Goal: Task Accomplishment & Management: Use online tool/utility

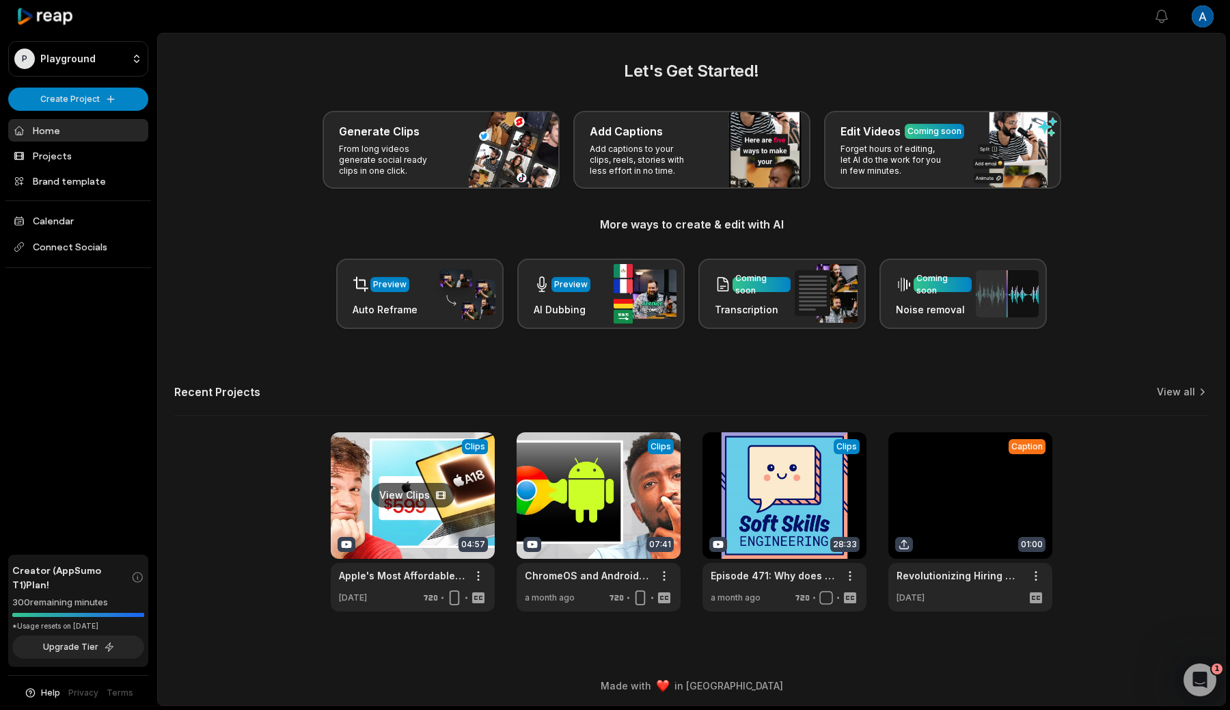
click at [379, 548] on link at bounding box center [413, 521] width 164 height 179
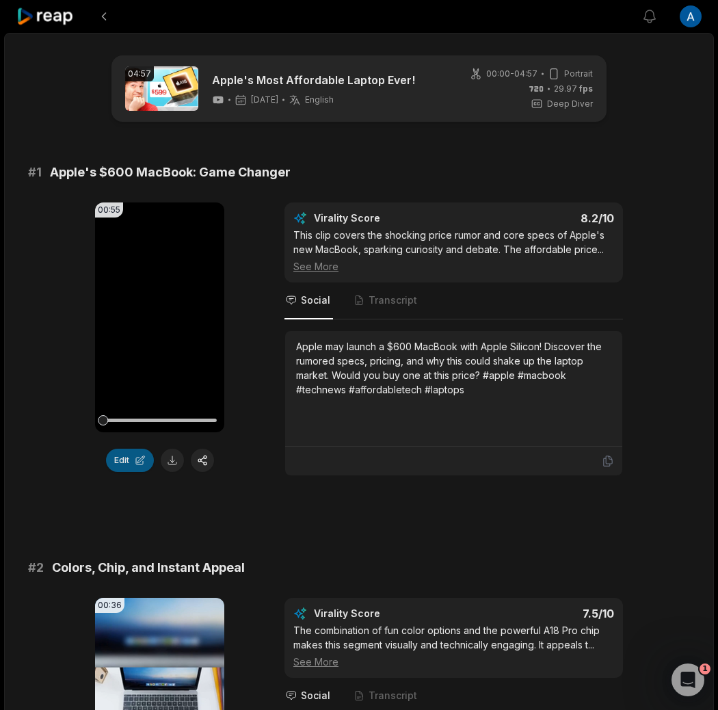
click at [120, 463] on button "Edit" at bounding box center [130, 459] width 48 height 23
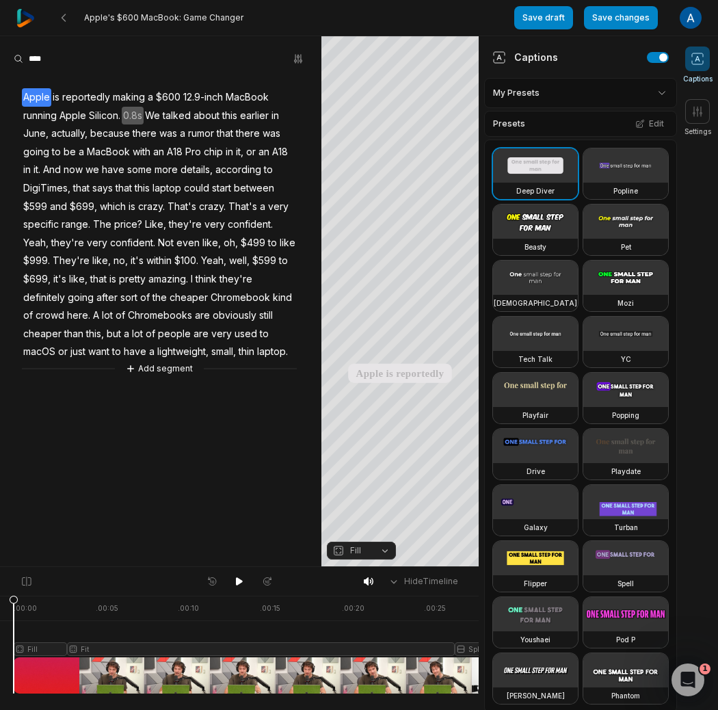
click at [135, 241] on span "confident." at bounding box center [133, 243] width 48 height 18
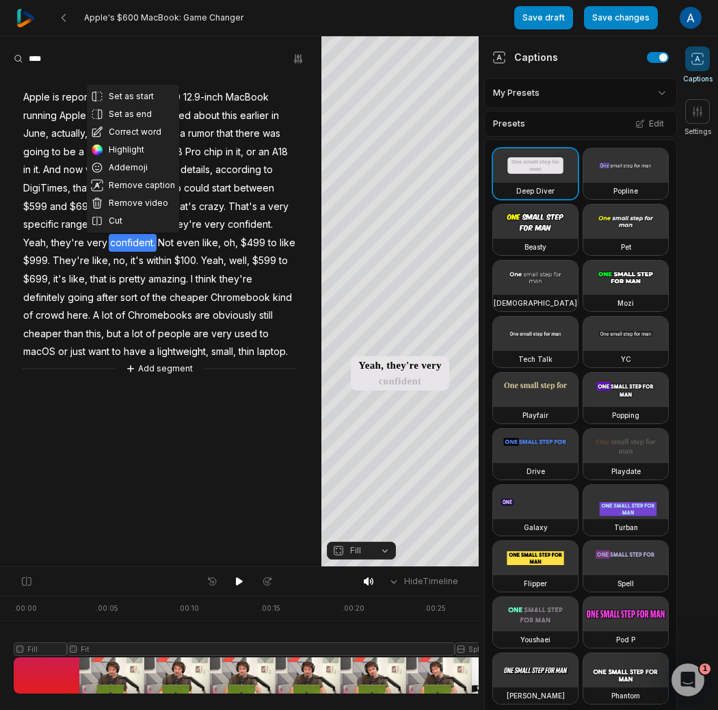
click at [689, 17] on html "Apple's $600 MacBook: Game Changer Save draft Save changes Open user menu Capti…" at bounding box center [359, 355] width 718 height 710
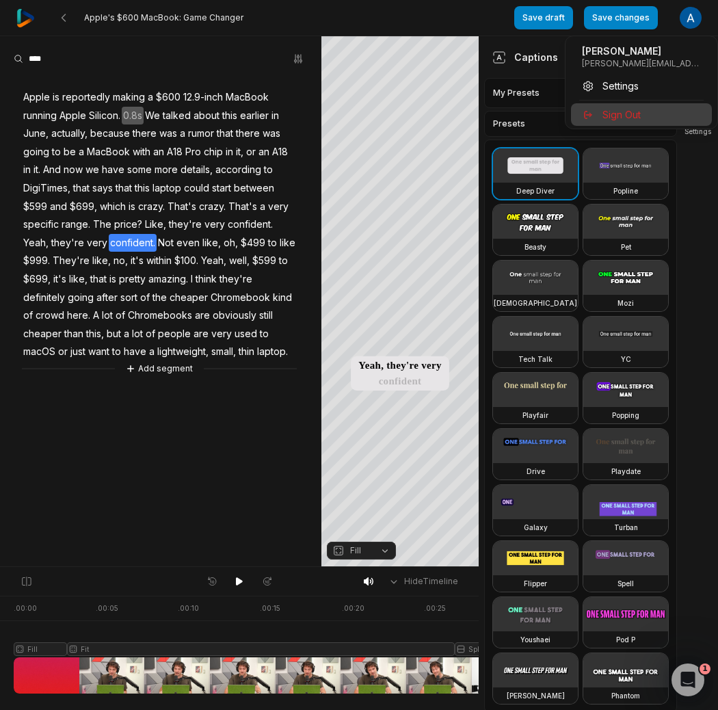
click at [654, 113] on div "Sign Out" at bounding box center [641, 114] width 141 height 23
